Goal: Check status: Check status

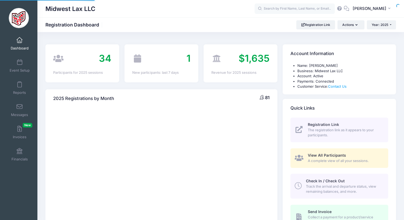
select select
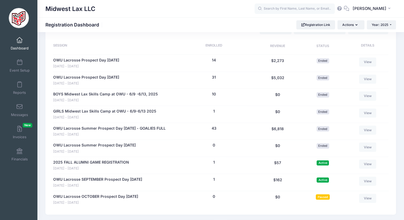
scroll to position [260, 0]
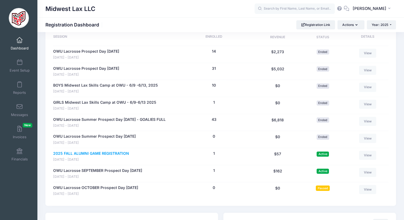
click at [124, 153] on link "2025 FALL ALUMNI GAME REGISTRATION" at bounding box center [91, 154] width 76 height 6
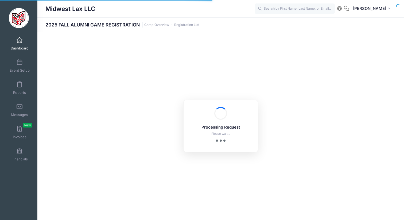
select select "10"
